Goal: Transaction & Acquisition: Subscribe to service/newsletter

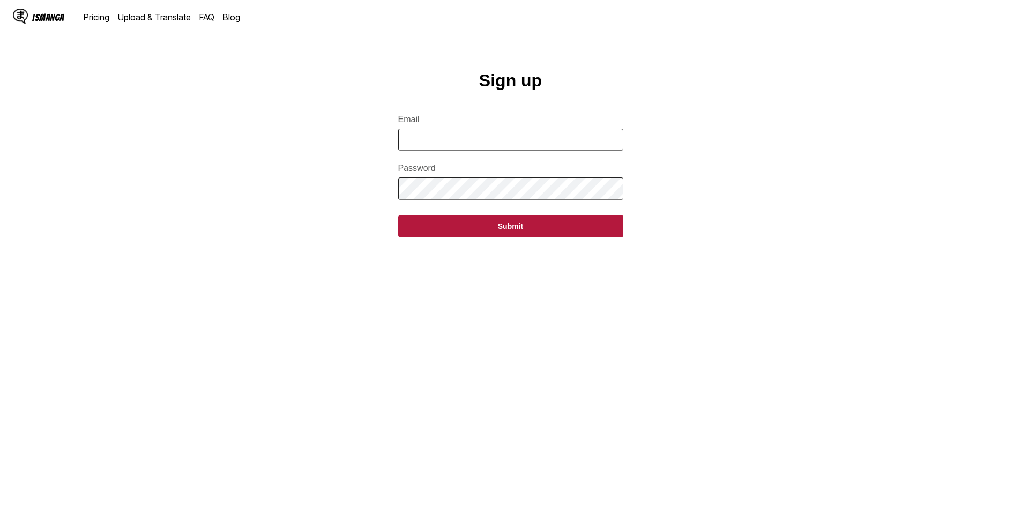
click at [452, 150] on input "Email" at bounding box center [510, 140] width 225 height 22
type input "**********"
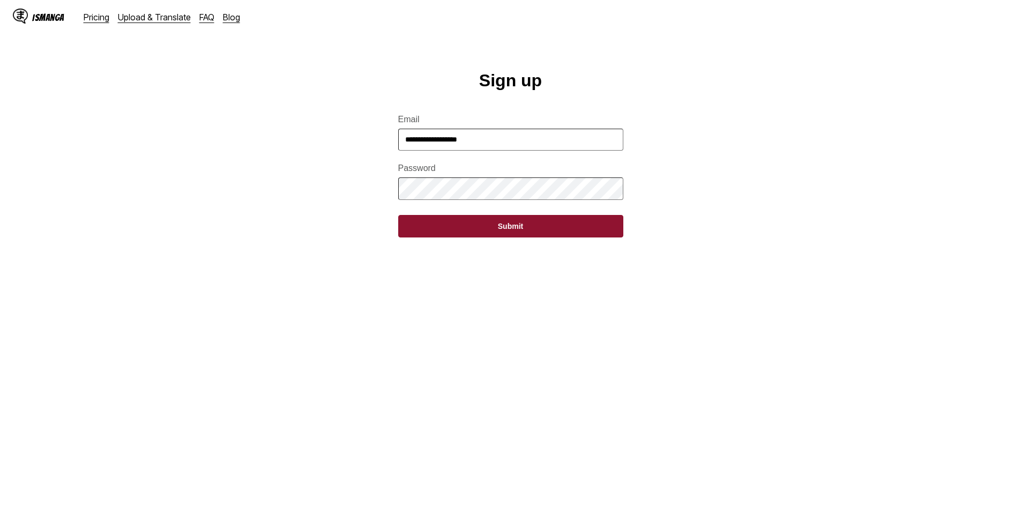
click at [502, 237] on button "Submit" at bounding box center [510, 226] width 225 height 23
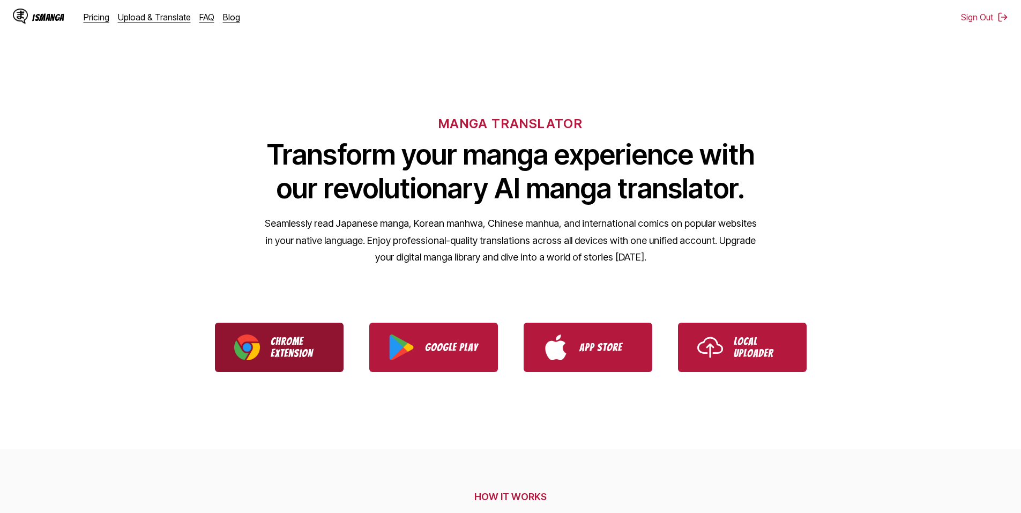
click at [289, 333] on link "Chrome Extension" at bounding box center [279, 347] width 129 height 49
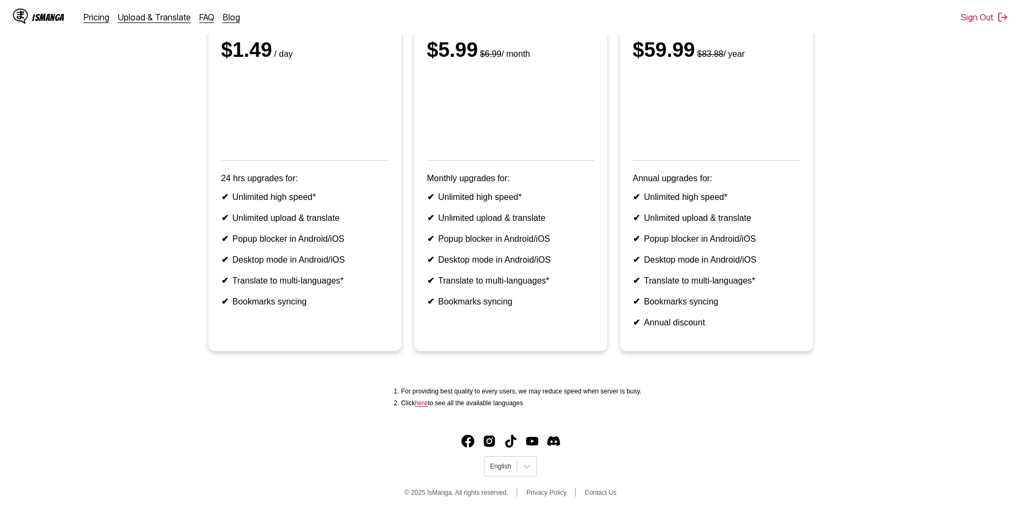
scroll to position [197, 0]
click at [525, 468] on icon at bounding box center [527, 466] width 11 height 11
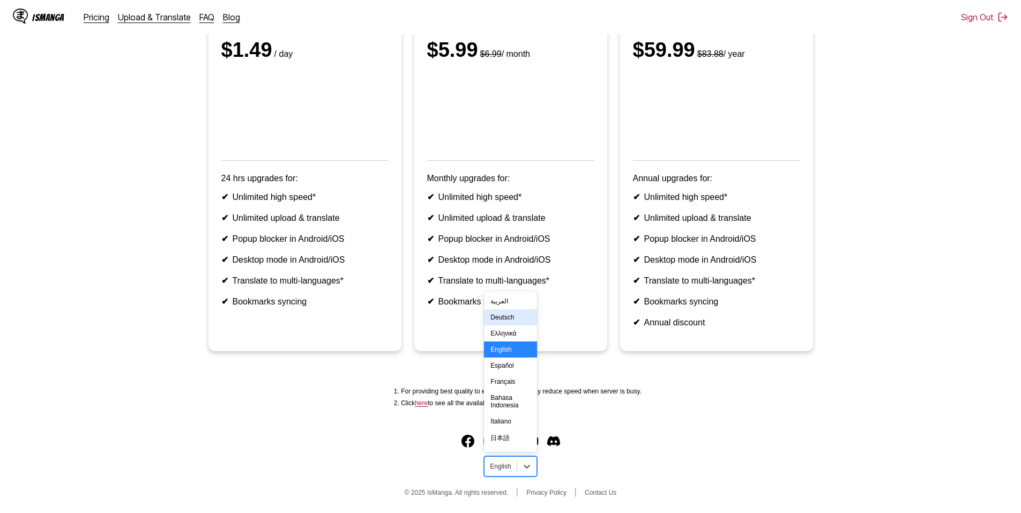
click at [520, 324] on div "Deutsch" at bounding box center [510, 317] width 53 height 16
